Goal: Task Accomplishment & Management: Manage account settings

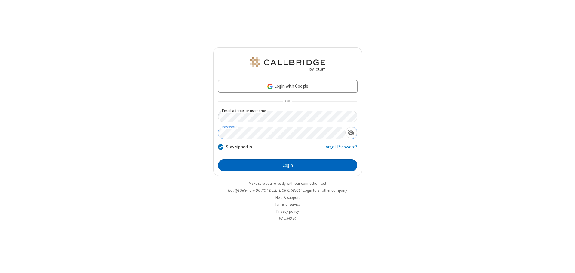
click at [287, 165] on button "Login" at bounding box center [287, 166] width 139 height 12
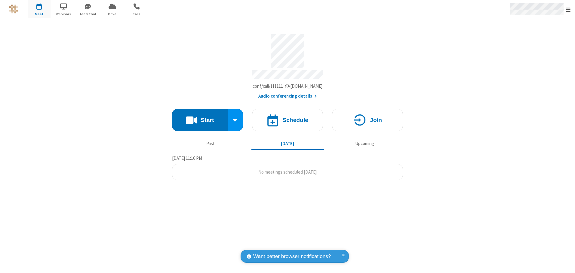
click at [568, 9] on span "Open menu" at bounding box center [567, 10] width 5 height 6
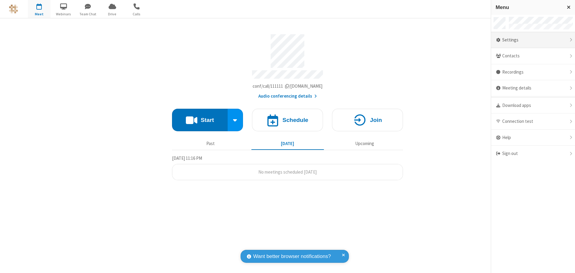
click at [532, 40] on div "Settings" at bounding box center [533, 40] width 84 height 16
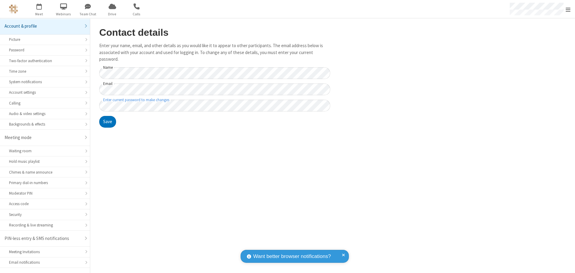
scroll to position [11, 0]
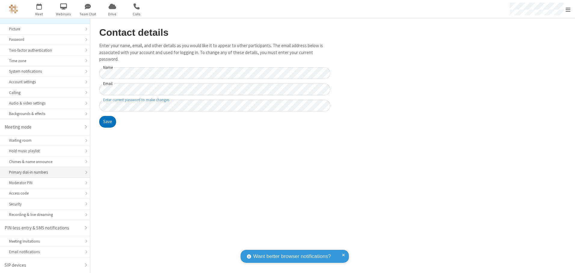
click at [43, 172] on div "Primary dial-in numbers" at bounding box center [45, 172] width 72 height 6
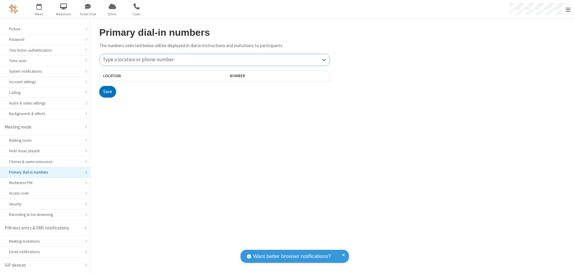
click at [215, 60] on div "Type a location or phone number" at bounding box center [214, 60] width 230 height 12
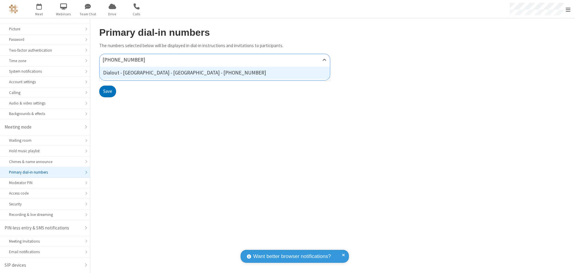
type input "[PHONE_NUMBER]"
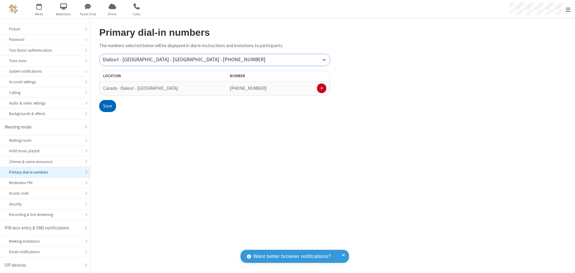
click at [107, 106] on button "Save" at bounding box center [107, 106] width 17 height 12
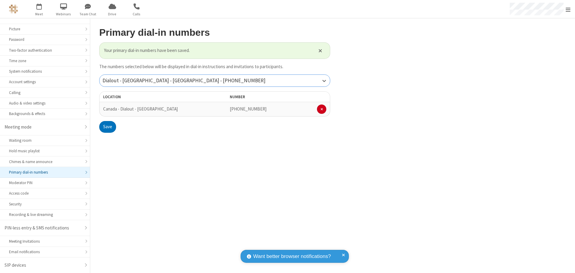
click at [215, 81] on div "Dialout - [GEOGRAPHIC_DATA] - [GEOGRAPHIC_DATA] - [PHONE_NUMBER]" at bounding box center [214, 81] width 230 height 12
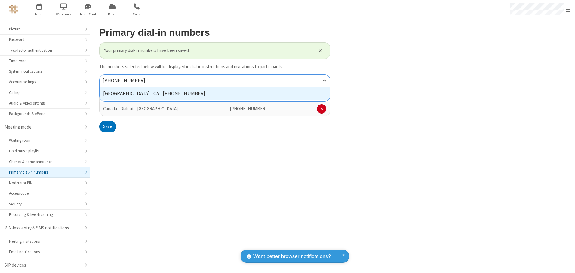
type input "[PHONE_NUMBER]"
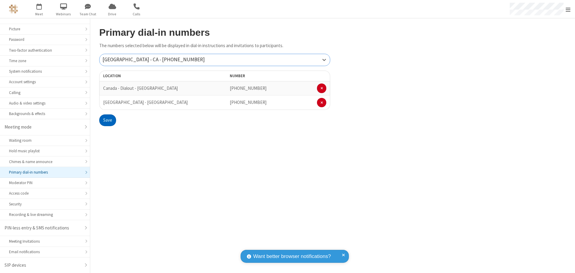
click at [107, 120] on button "Save" at bounding box center [107, 120] width 17 height 12
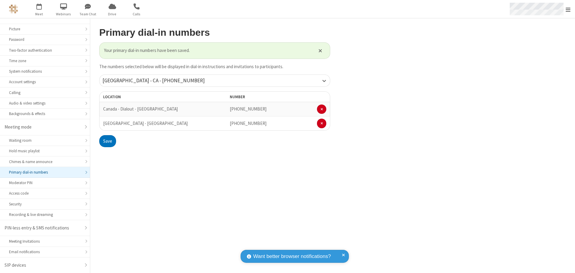
click at [568, 9] on span "Open menu" at bounding box center [567, 10] width 5 height 6
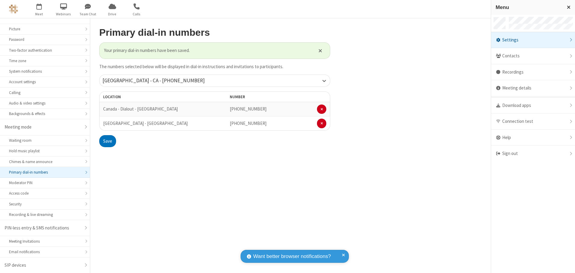
click at [532, 40] on div "Settings" at bounding box center [533, 40] width 84 height 16
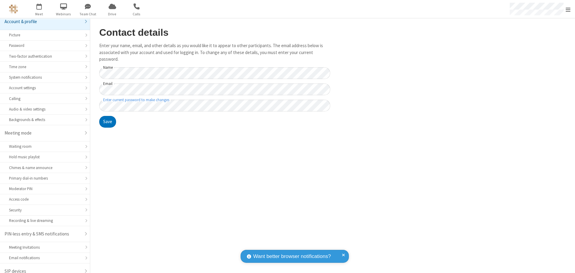
scroll to position [11, 0]
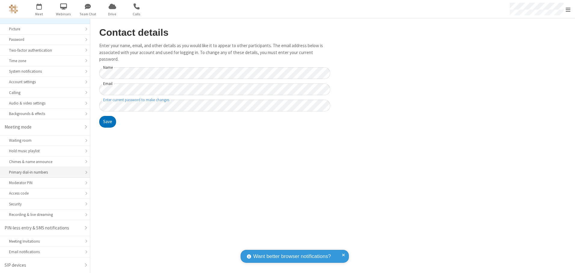
click at [43, 172] on div "Primary dial-in numbers" at bounding box center [45, 172] width 72 height 6
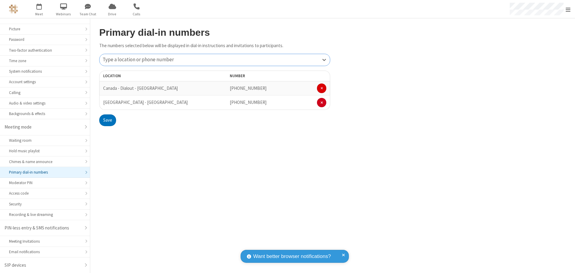
click at [321, 88] on span at bounding box center [321, 89] width 2 height 4
click at [107, 106] on button "Save" at bounding box center [107, 106] width 17 height 12
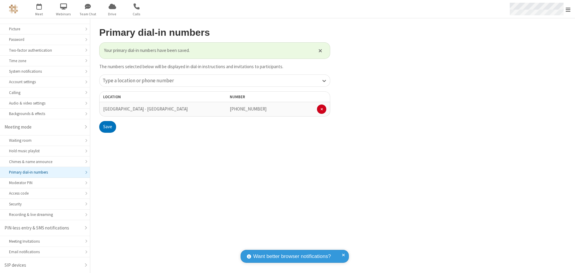
click at [568, 9] on span "Open menu" at bounding box center [567, 10] width 5 height 6
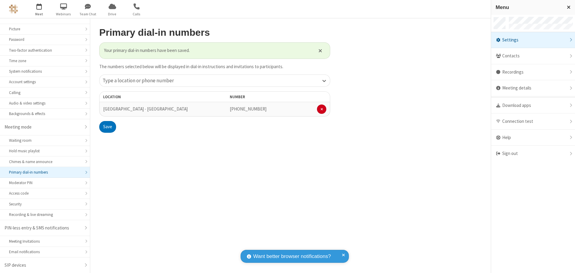
click at [39, 9] on span "button" at bounding box center [39, 6] width 23 height 10
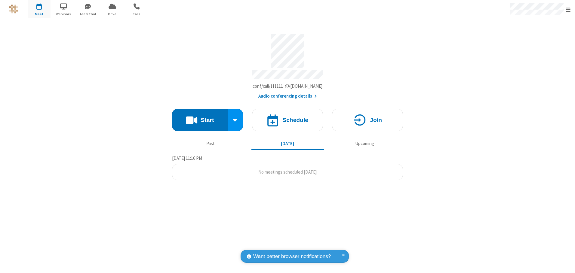
click at [287, 94] on button "Audio conferencing details" at bounding box center [287, 96] width 59 height 7
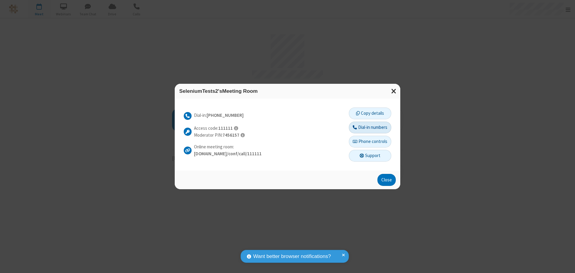
click at [369, 127] on button "Dial-in numbers" at bounding box center [370, 128] width 42 height 12
